Goal: Book appointment/travel/reservation

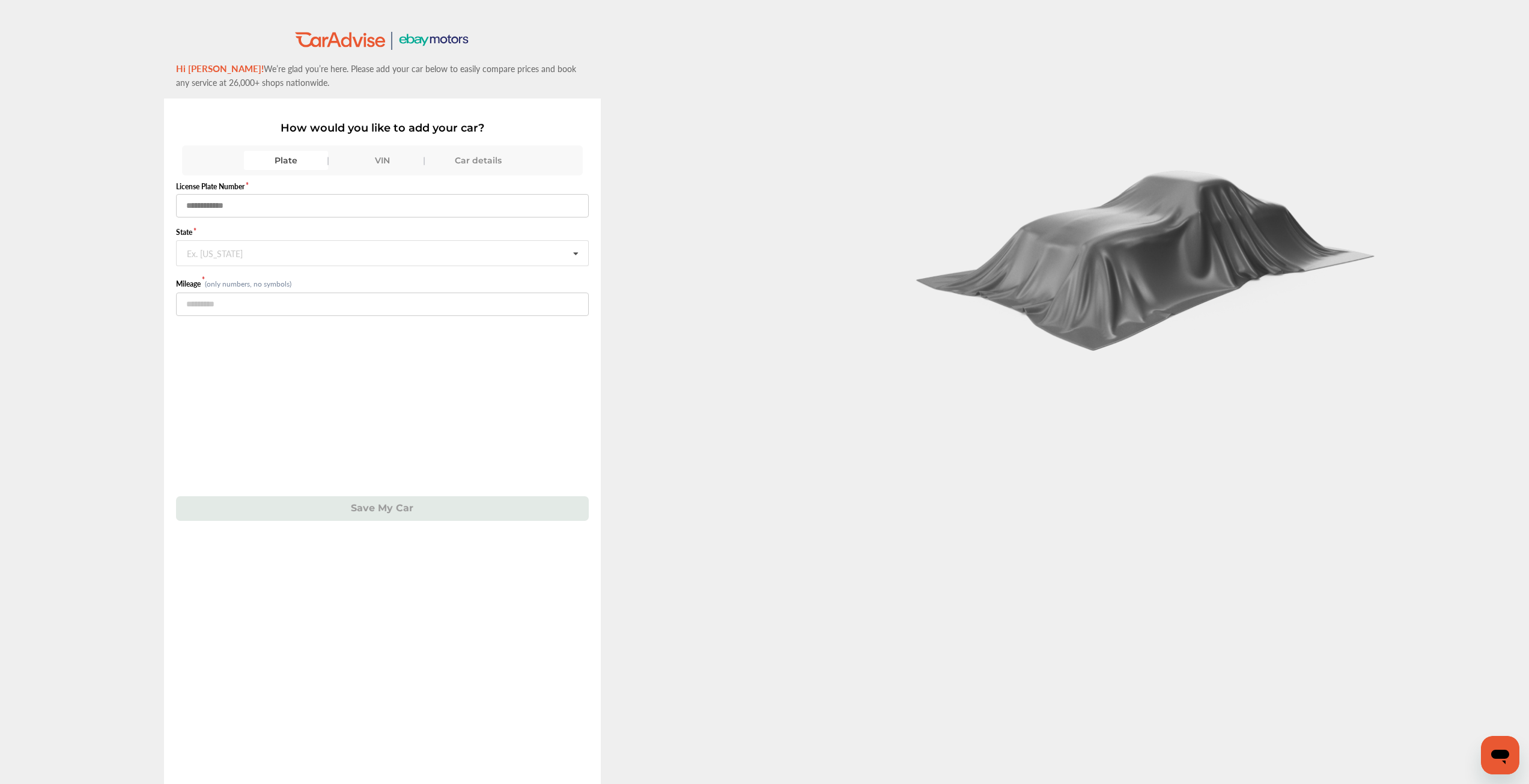
click at [260, 212] on input "text" at bounding box center [382, 206] width 413 height 23
click at [230, 256] on div "Ex. [US_STATE]" at bounding box center [214, 252] width 55 height 7
type input "***"
click at [237, 278] on span "[US_STATE]" at bounding box center [212, 278] width 50 height 14
click at [254, 305] on input "number" at bounding box center [382, 304] width 413 height 23
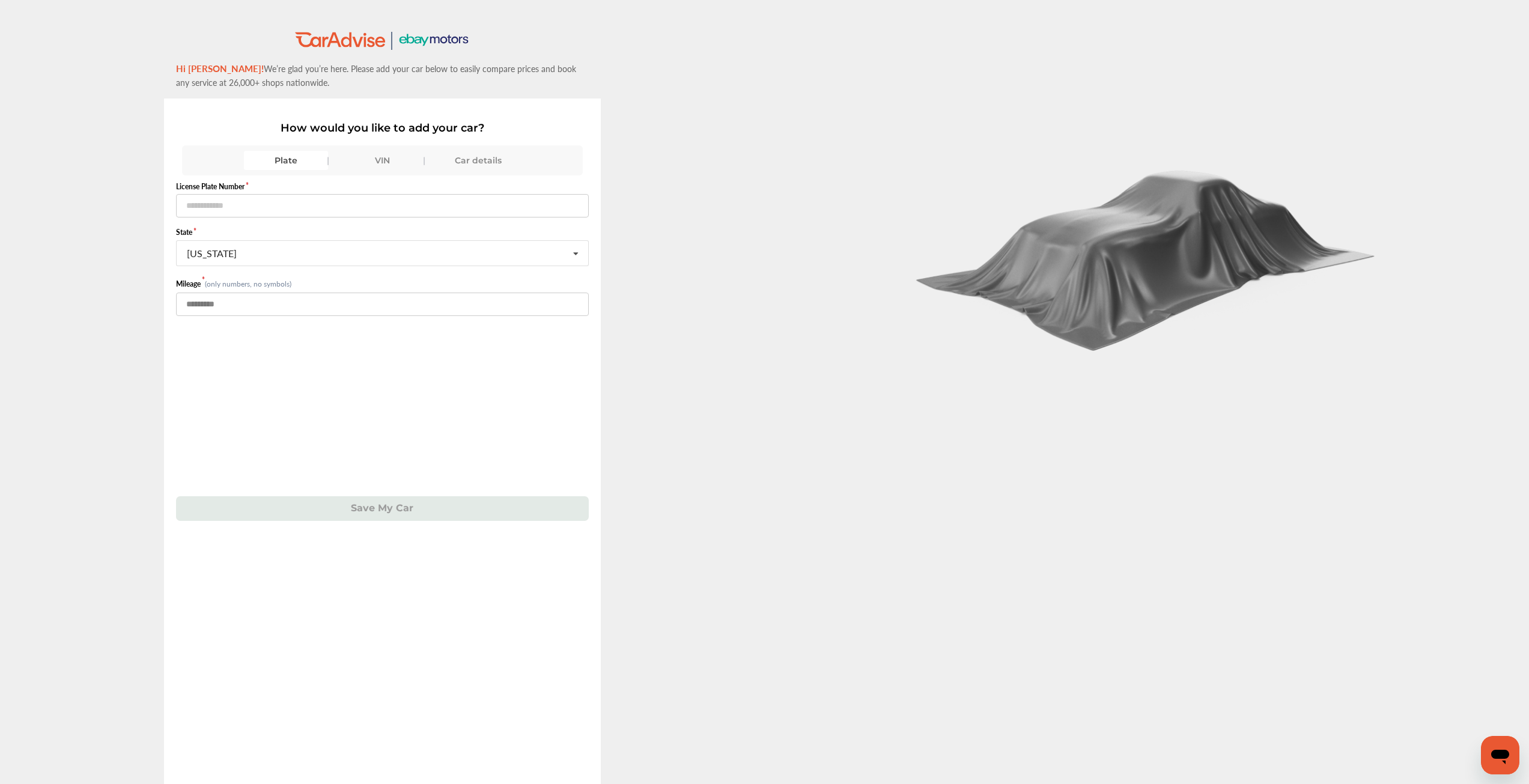
type input "*****"
click at [252, 205] on input "text" at bounding box center [382, 206] width 413 height 23
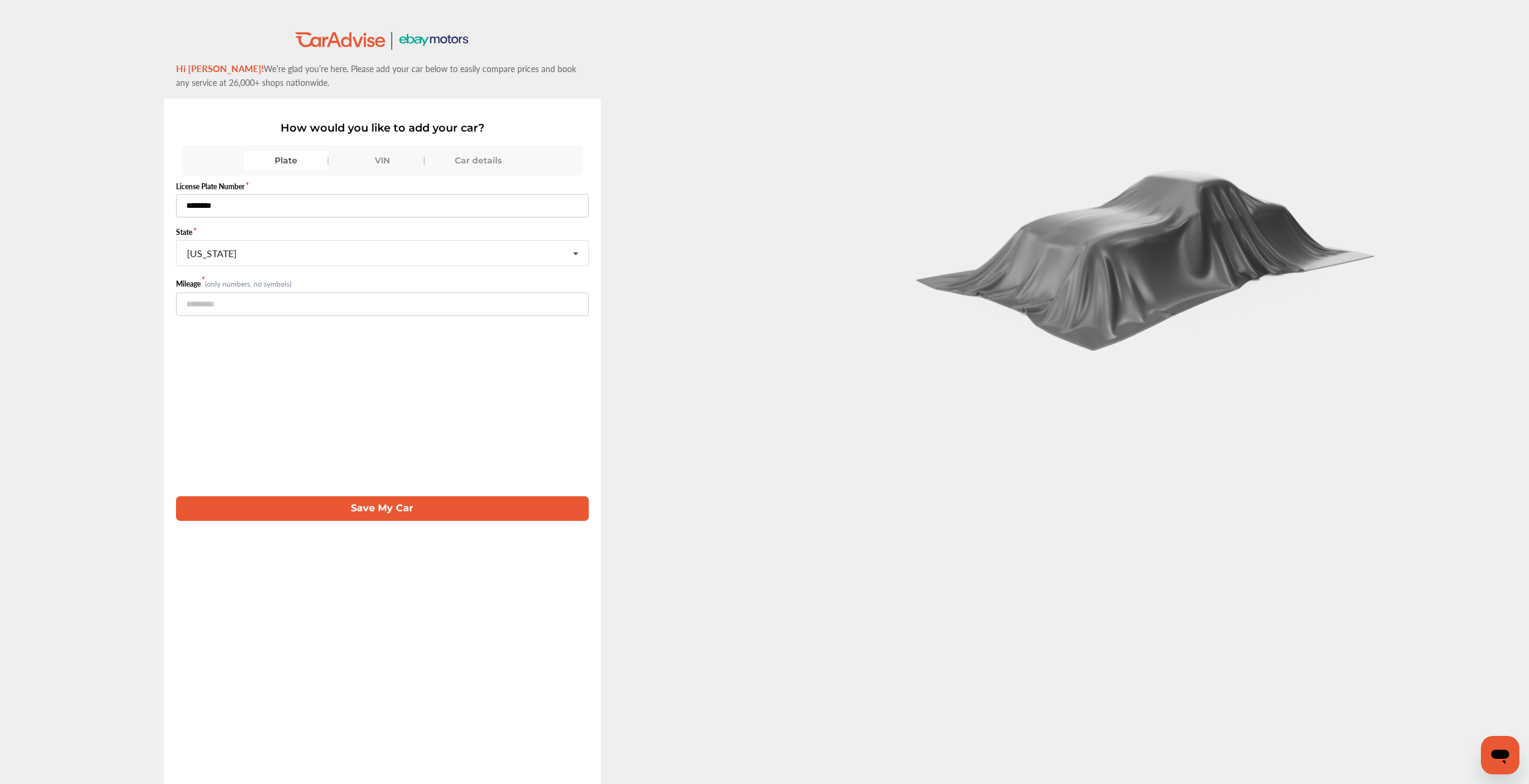
type input "********"
click at [359, 508] on button "Save My Car" at bounding box center [382, 508] width 413 height 24
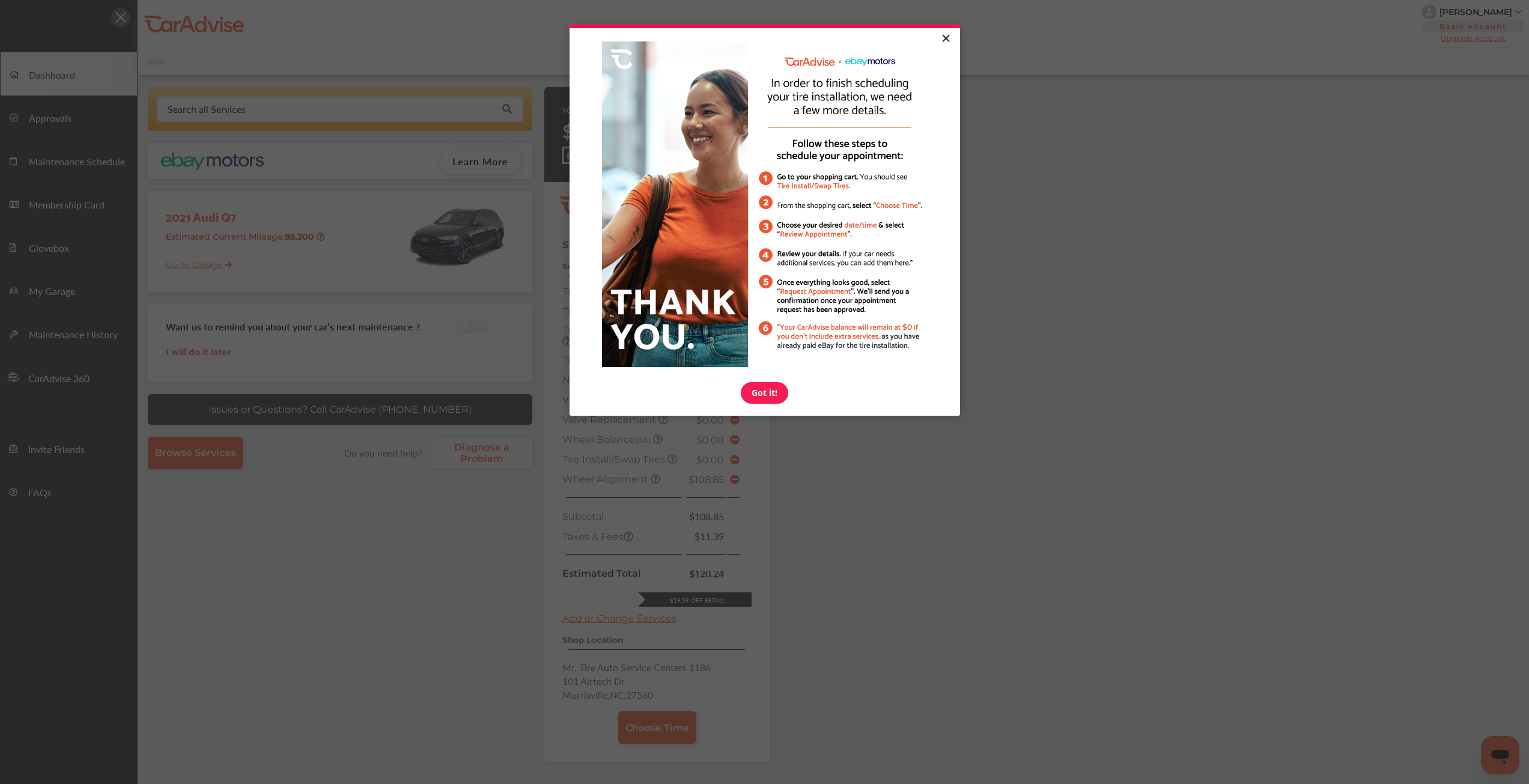
click at [948, 33] on link "×" at bounding box center [946, 39] width 21 height 21
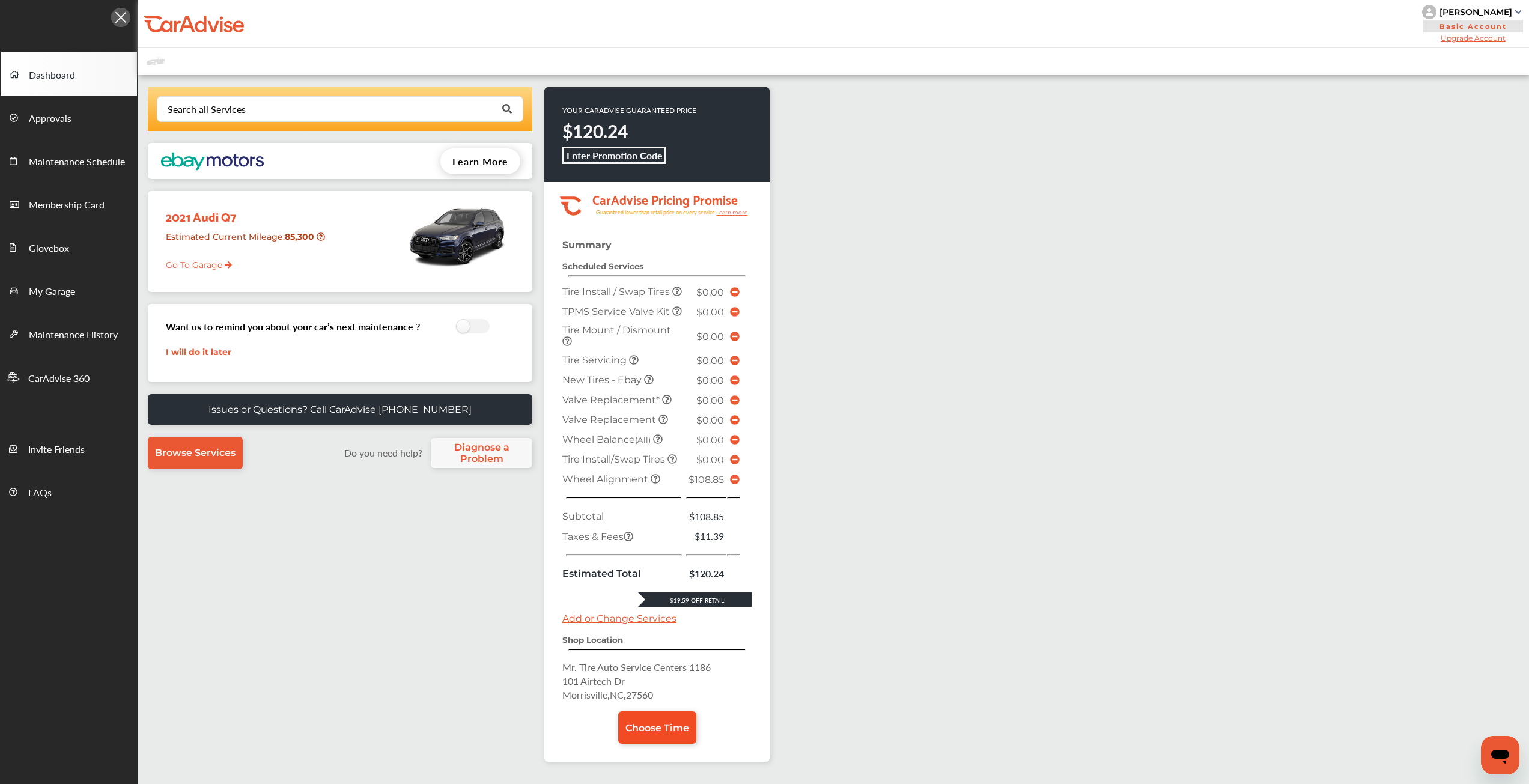
click at [654, 733] on span "Choose Time" at bounding box center [657, 728] width 64 height 12
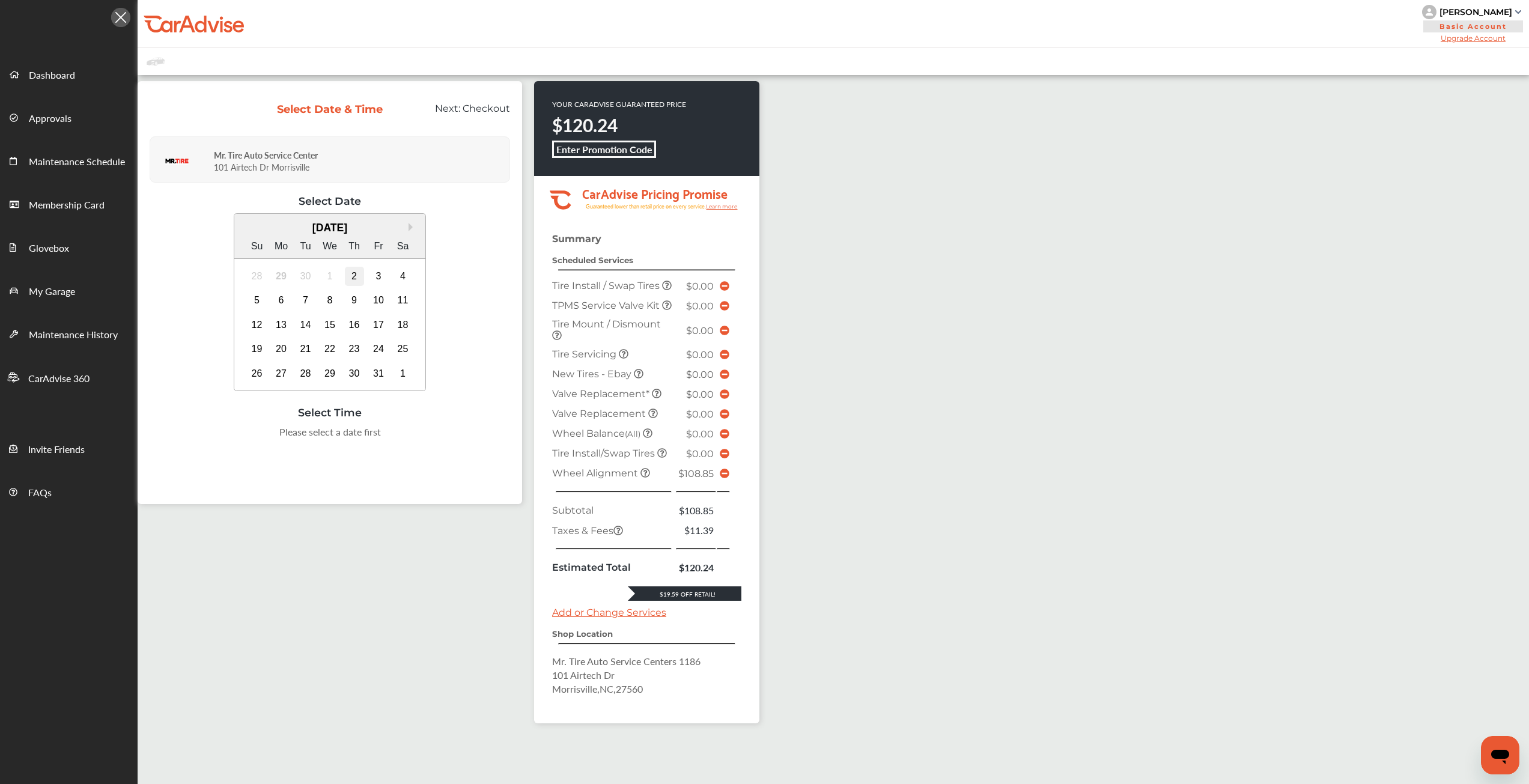
click at [353, 276] on div "2" at bounding box center [355, 276] width 19 height 19
click at [336, 463] on div "3:00 PM" at bounding box center [330, 462] width 56 height 21
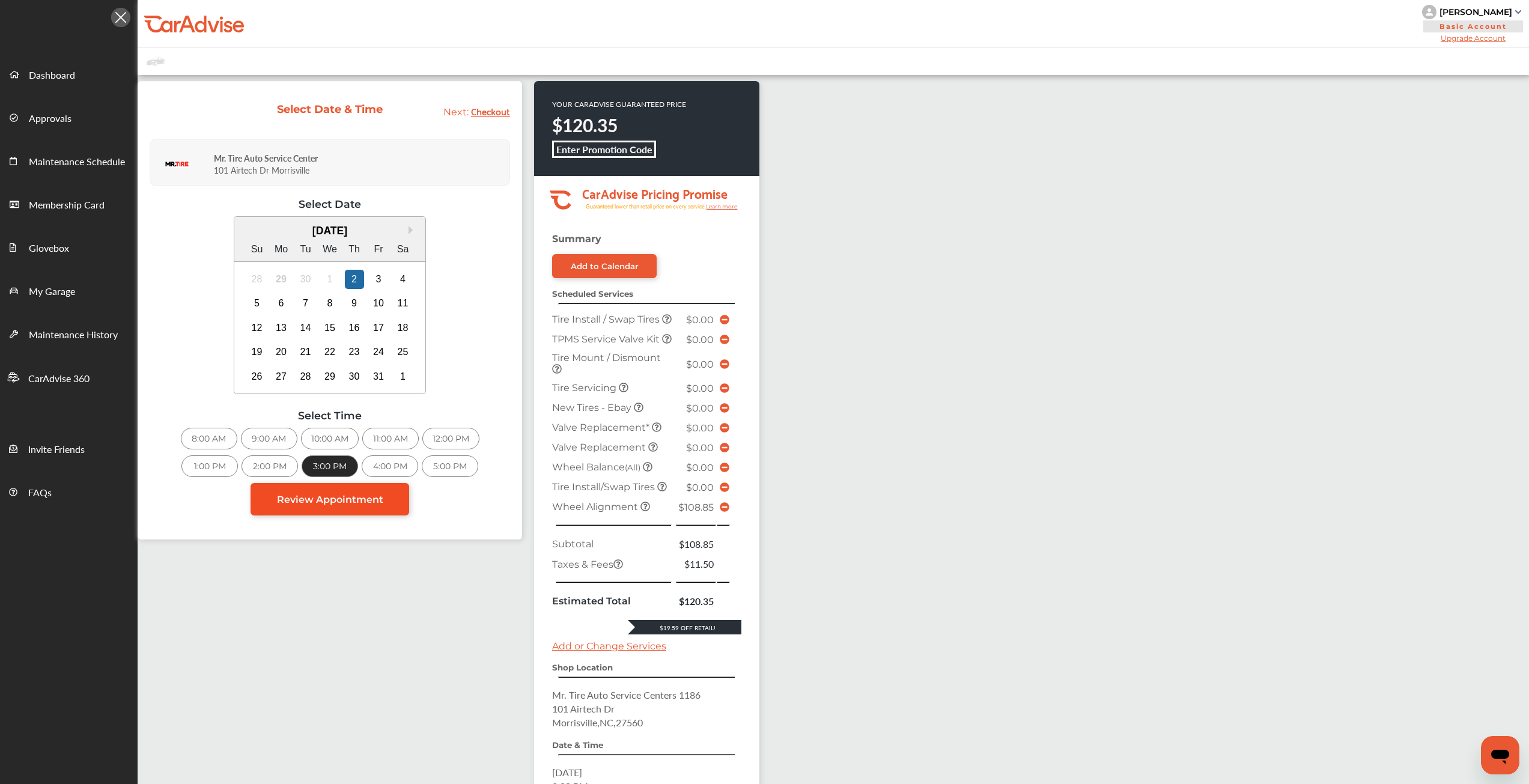
click at [327, 494] on span "Review Appointment" at bounding box center [330, 499] width 106 height 12
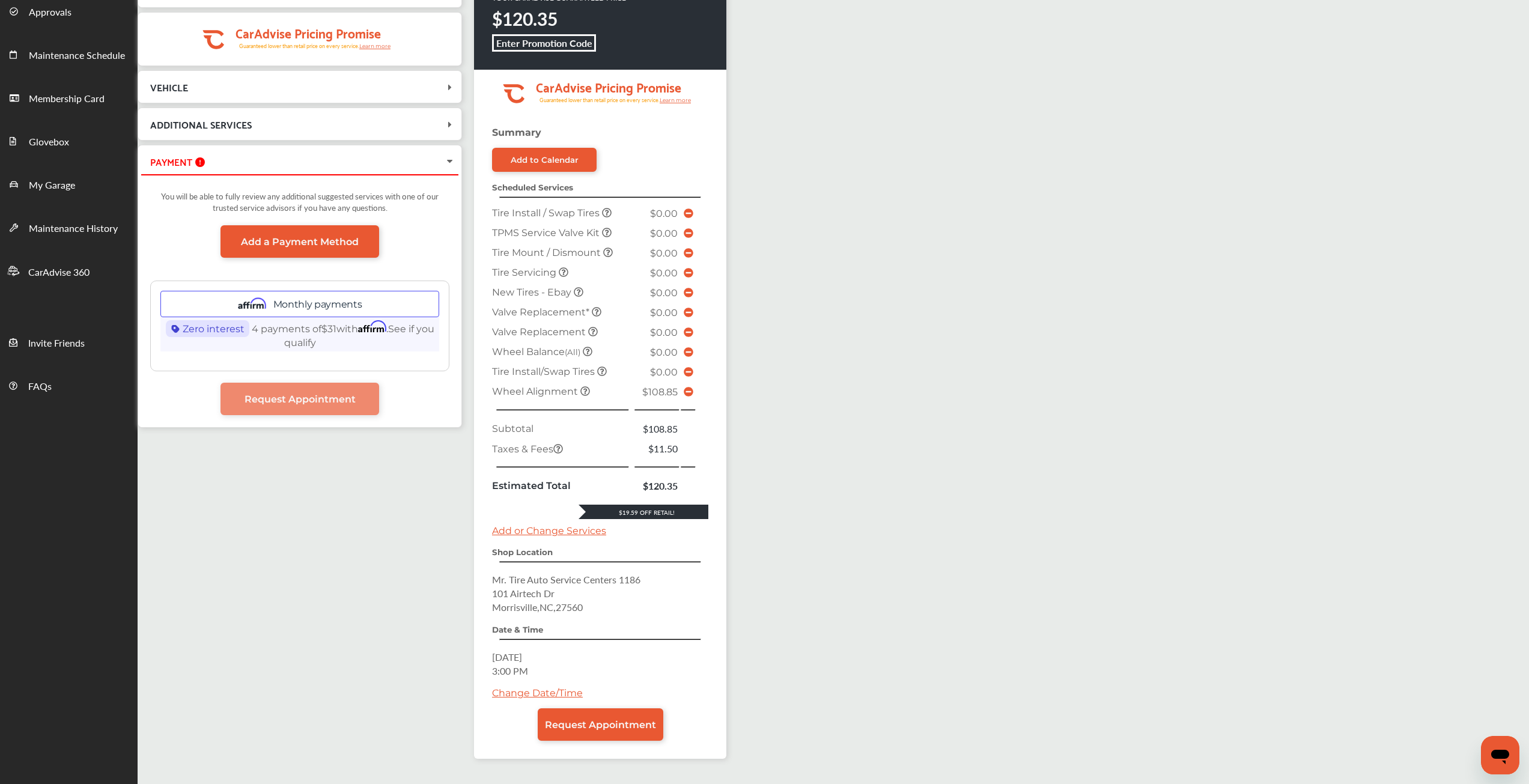
scroll to position [120, 0]
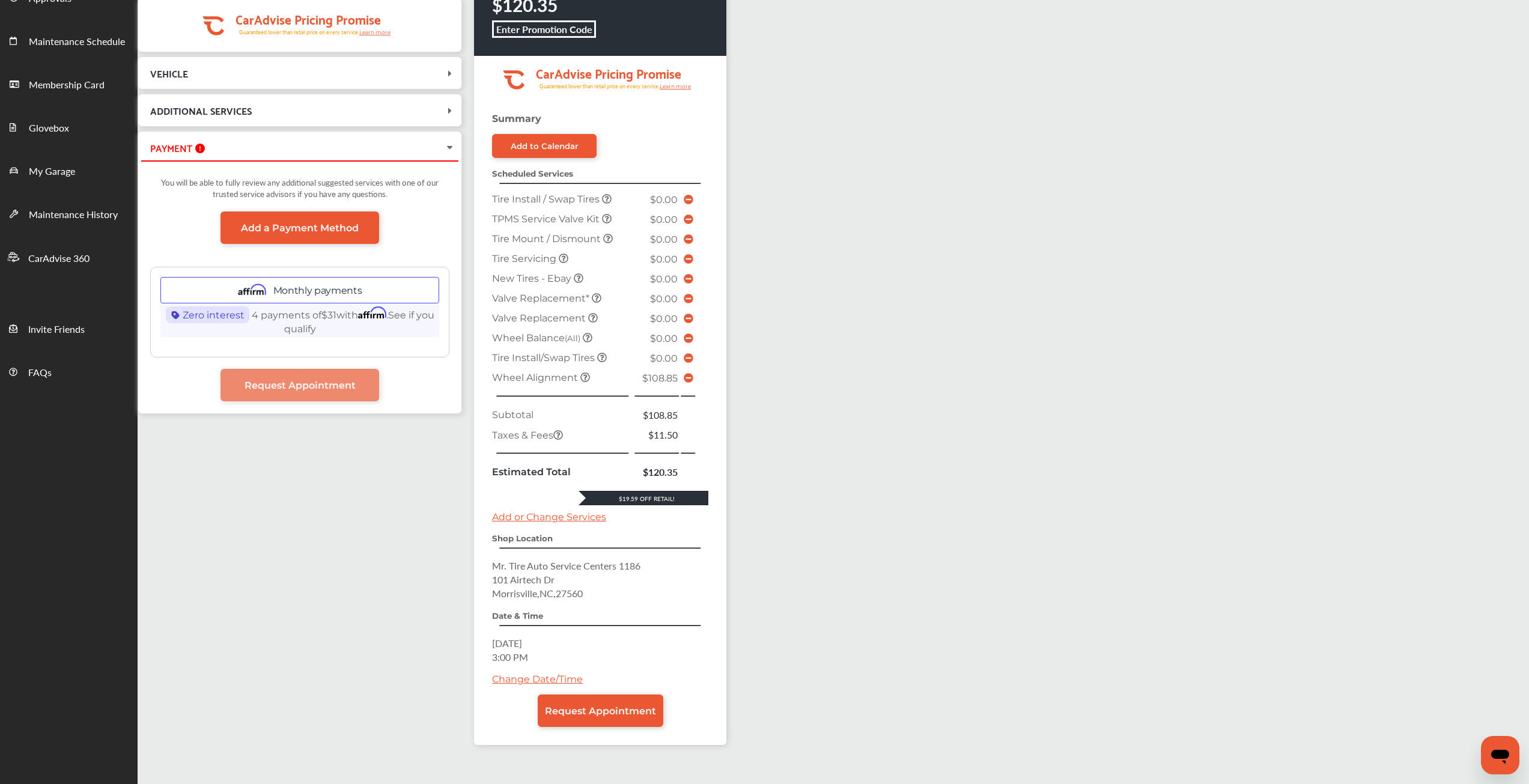
click at [304, 606] on div "SHOP Mr. Tire Auto Service Center [STREET_ADDRESS] [DATE] 3:00 PM .cls-1 { clip…" at bounding box center [452, 372] width 629 height 823
click at [591, 705] on span "Request Appointment" at bounding box center [601, 711] width 111 height 12
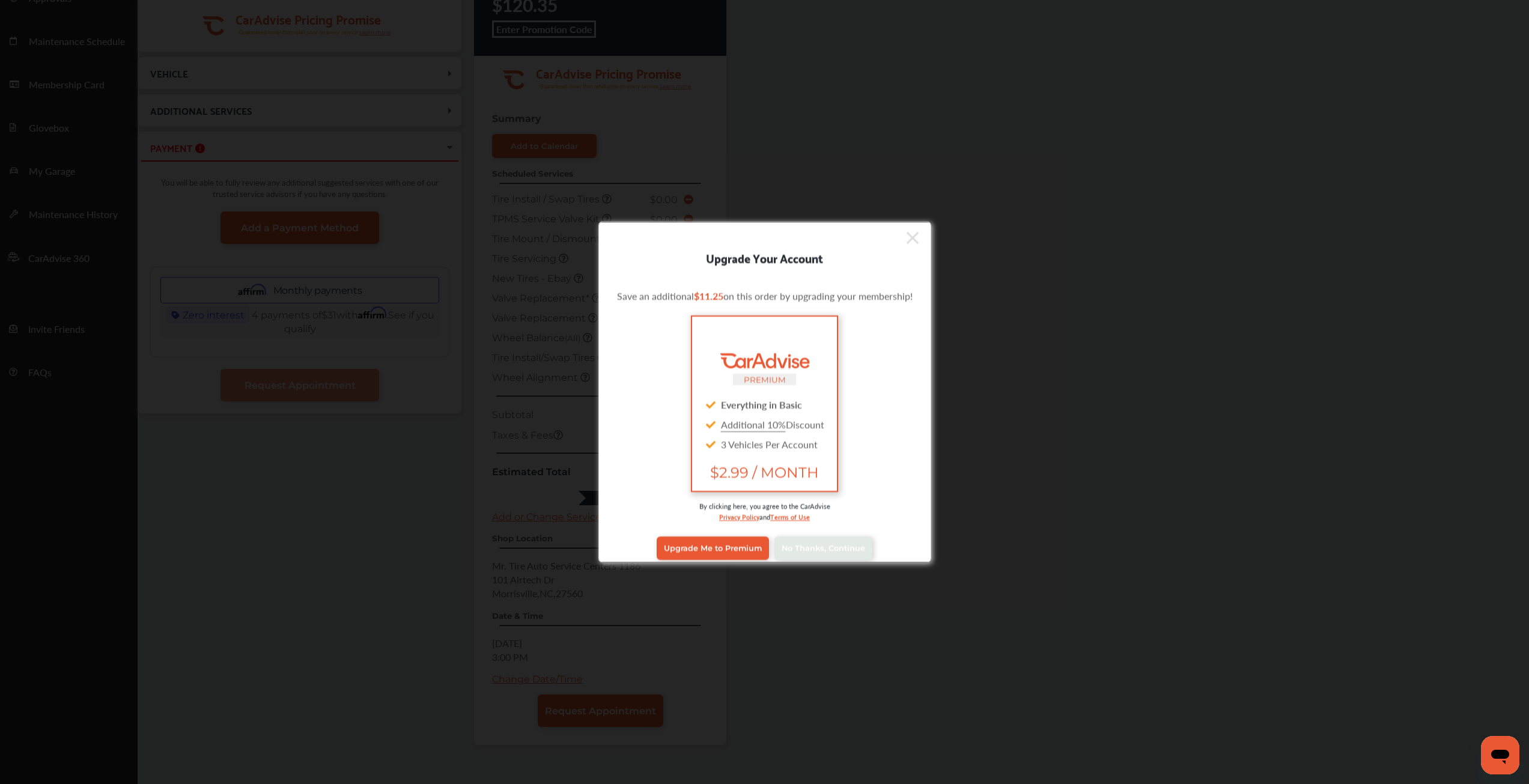
click at [914, 235] on icon at bounding box center [913, 237] width 12 height 19
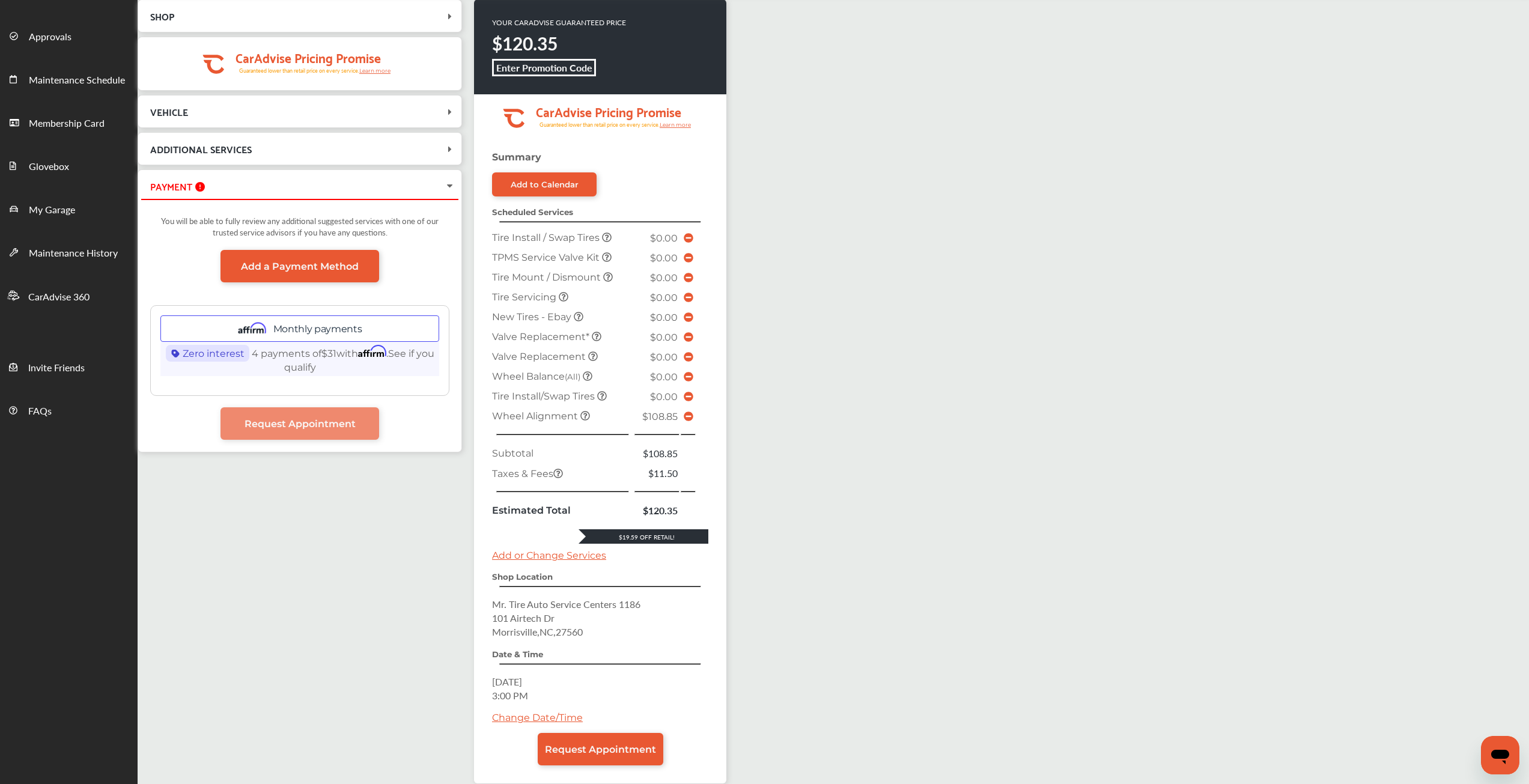
scroll to position [60, 0]
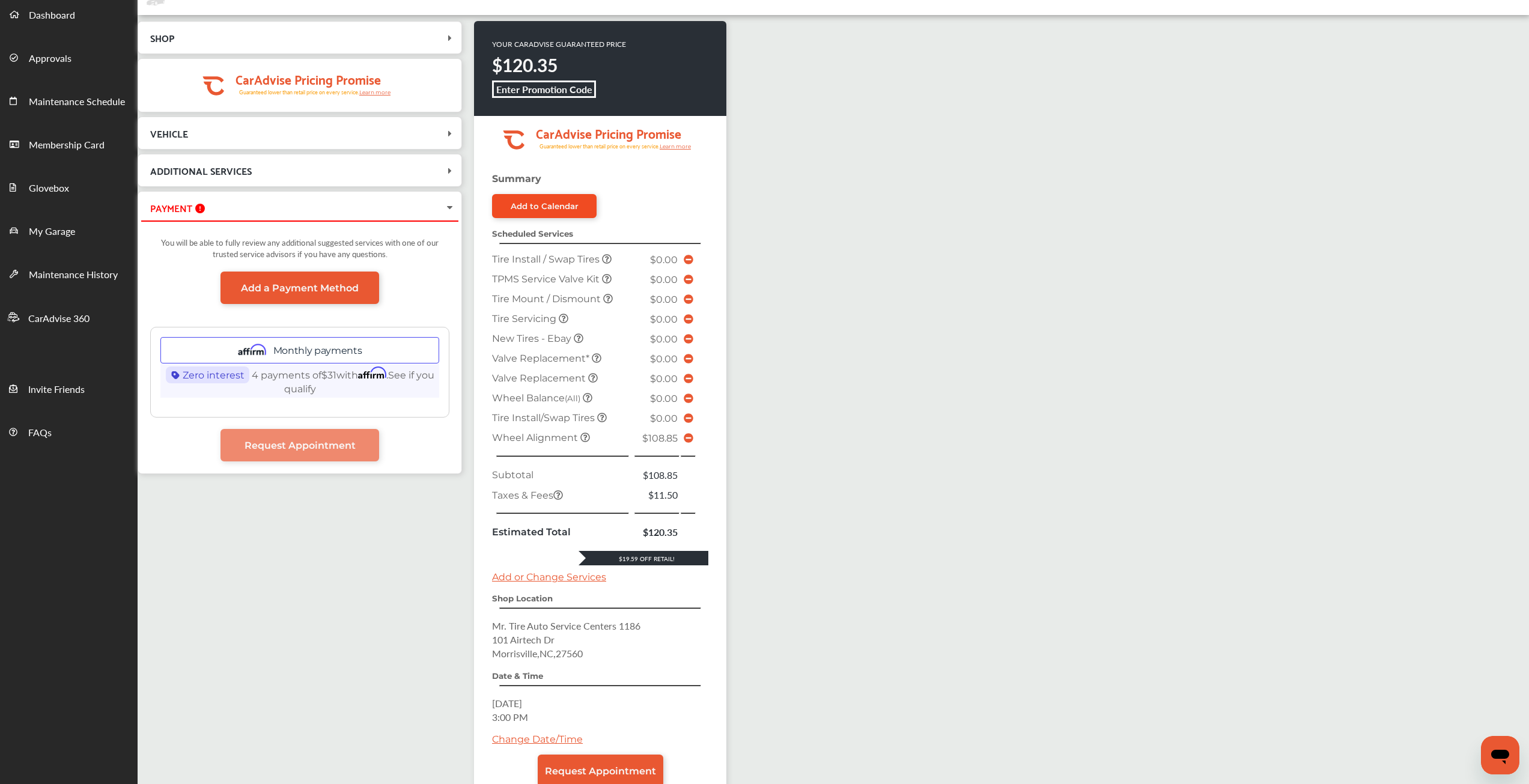
click at [537, 205] on div "Add to Calendar" at bounding box center [544, 206] width 68 height 10
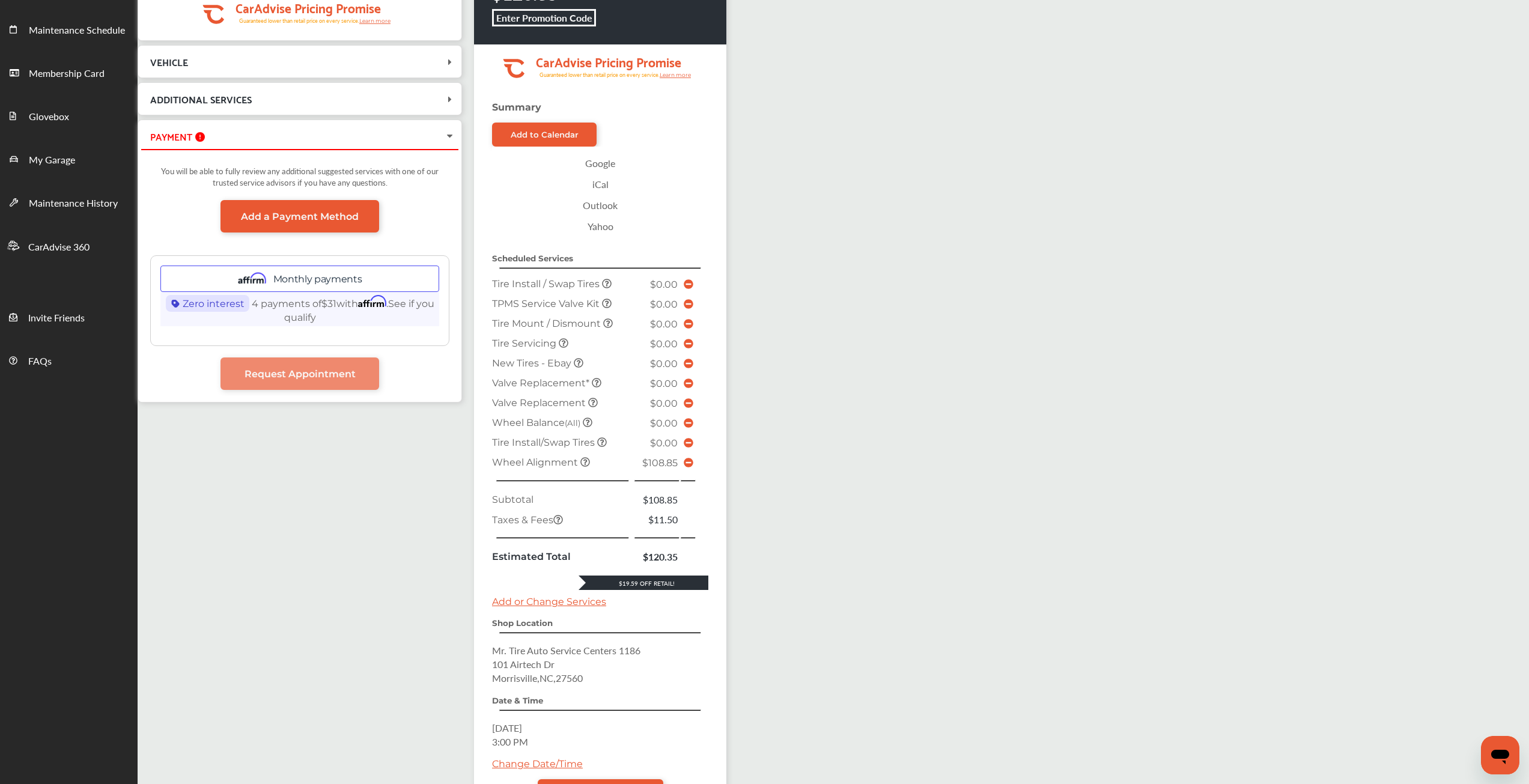
scroll to position [238, 0]
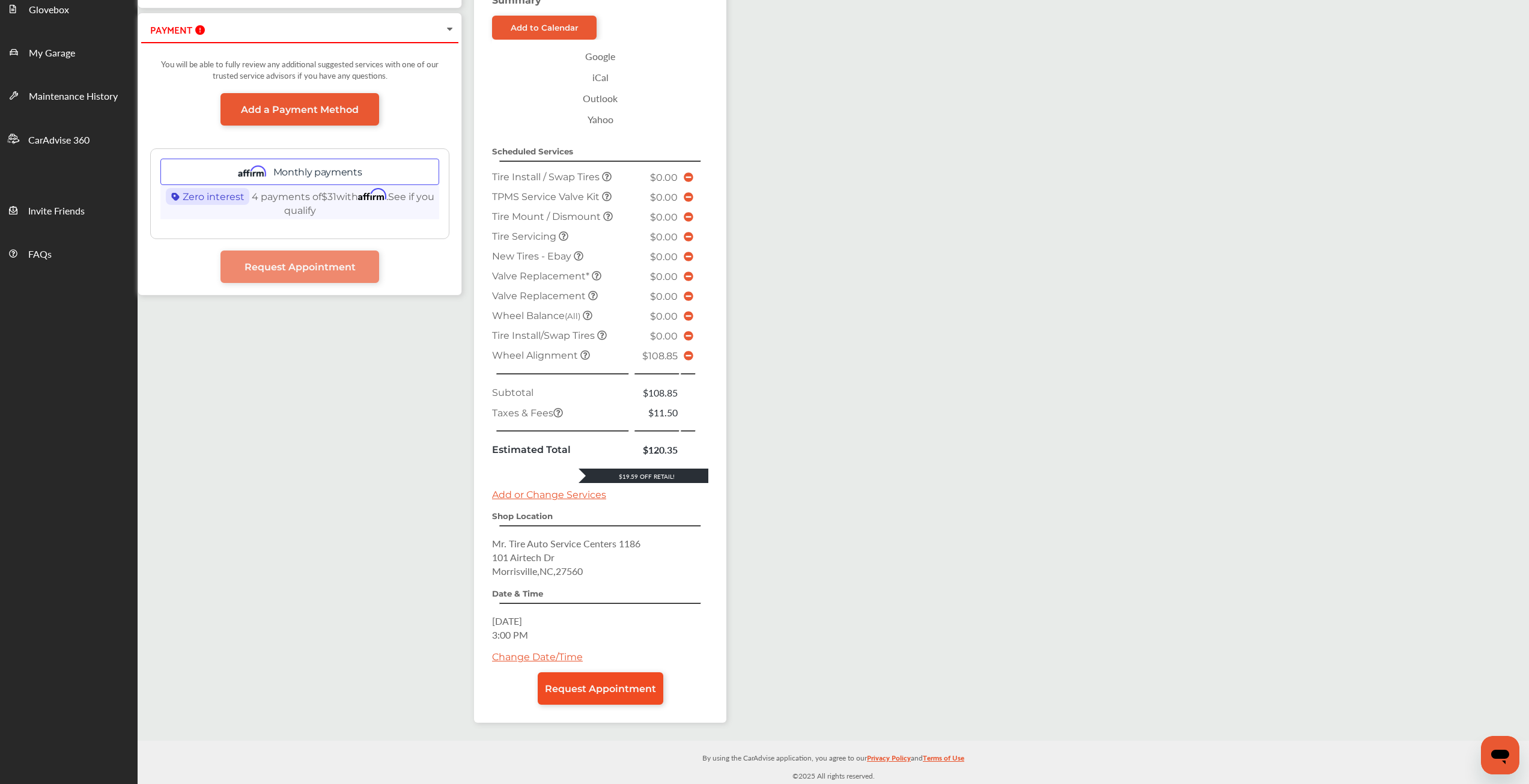
click at [591, 690] on span "Request Appointment" at bounding box center [601, 689] width 111 height 12
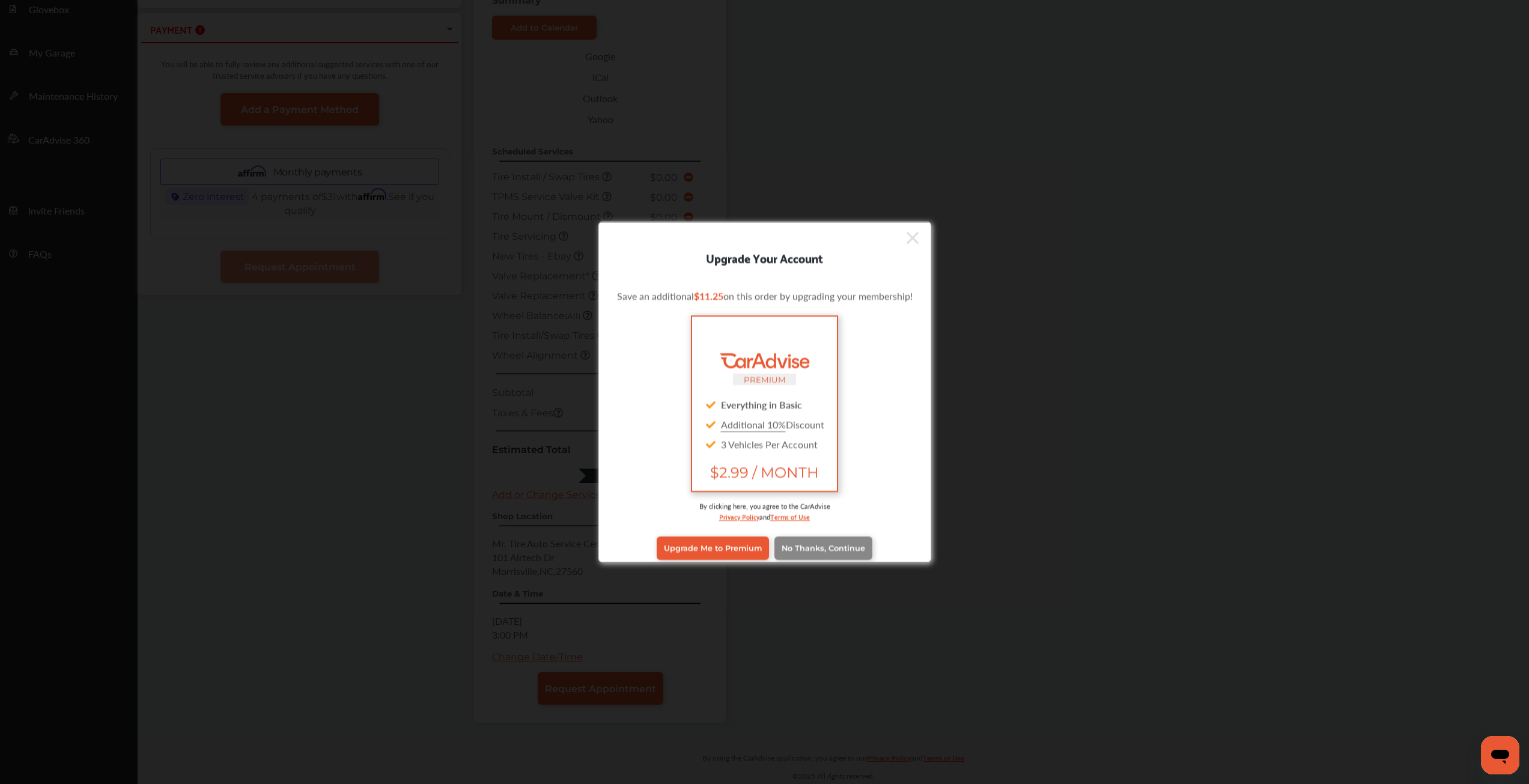
click at [833, 543] on span "No Thanks, Continue" at bounding box center [823, 547] width 84 height 9
